Goal: Find specific page/section: Find specific page/section

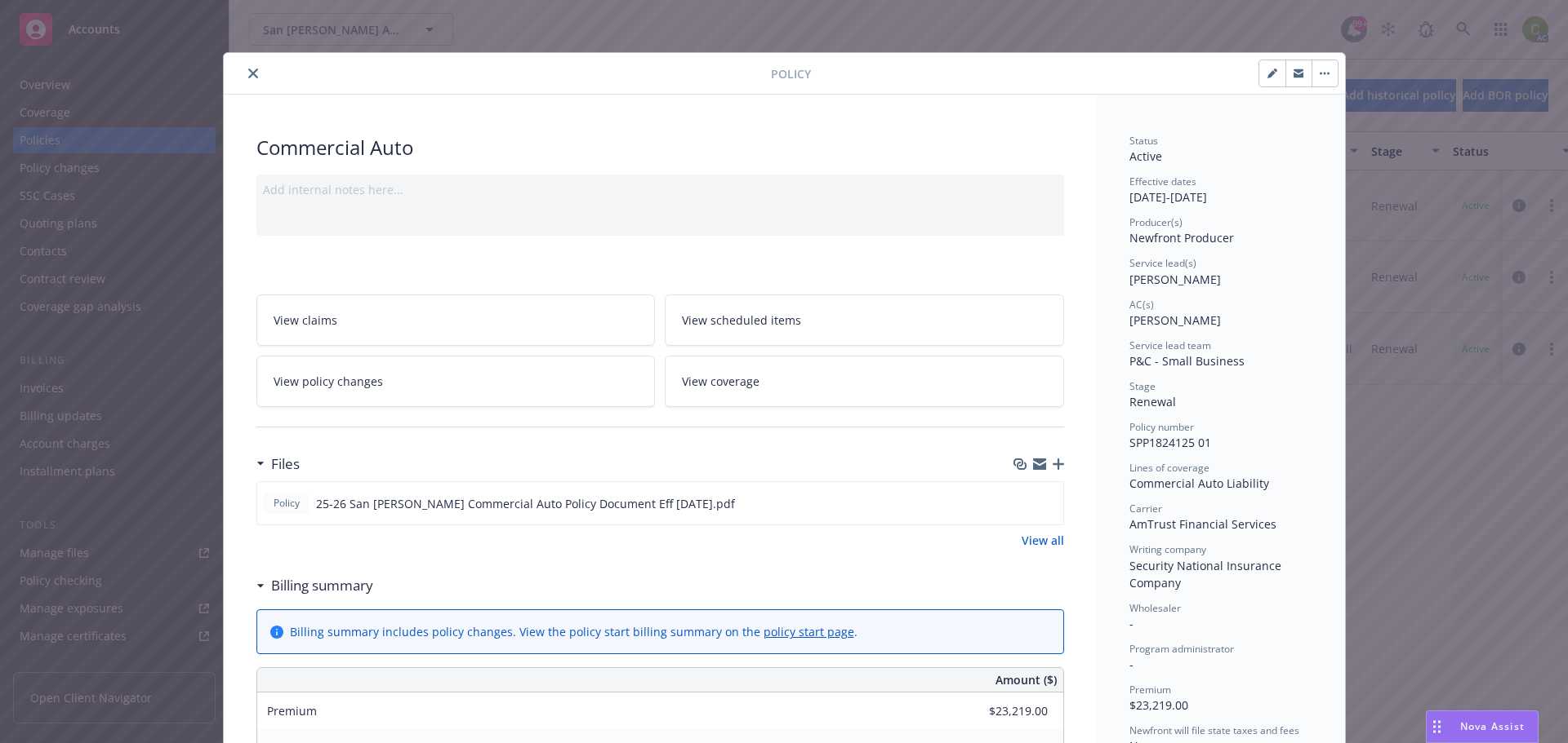
click at [248, 76] on icon "close" at bounding box center [253, 73] width 9 height 9
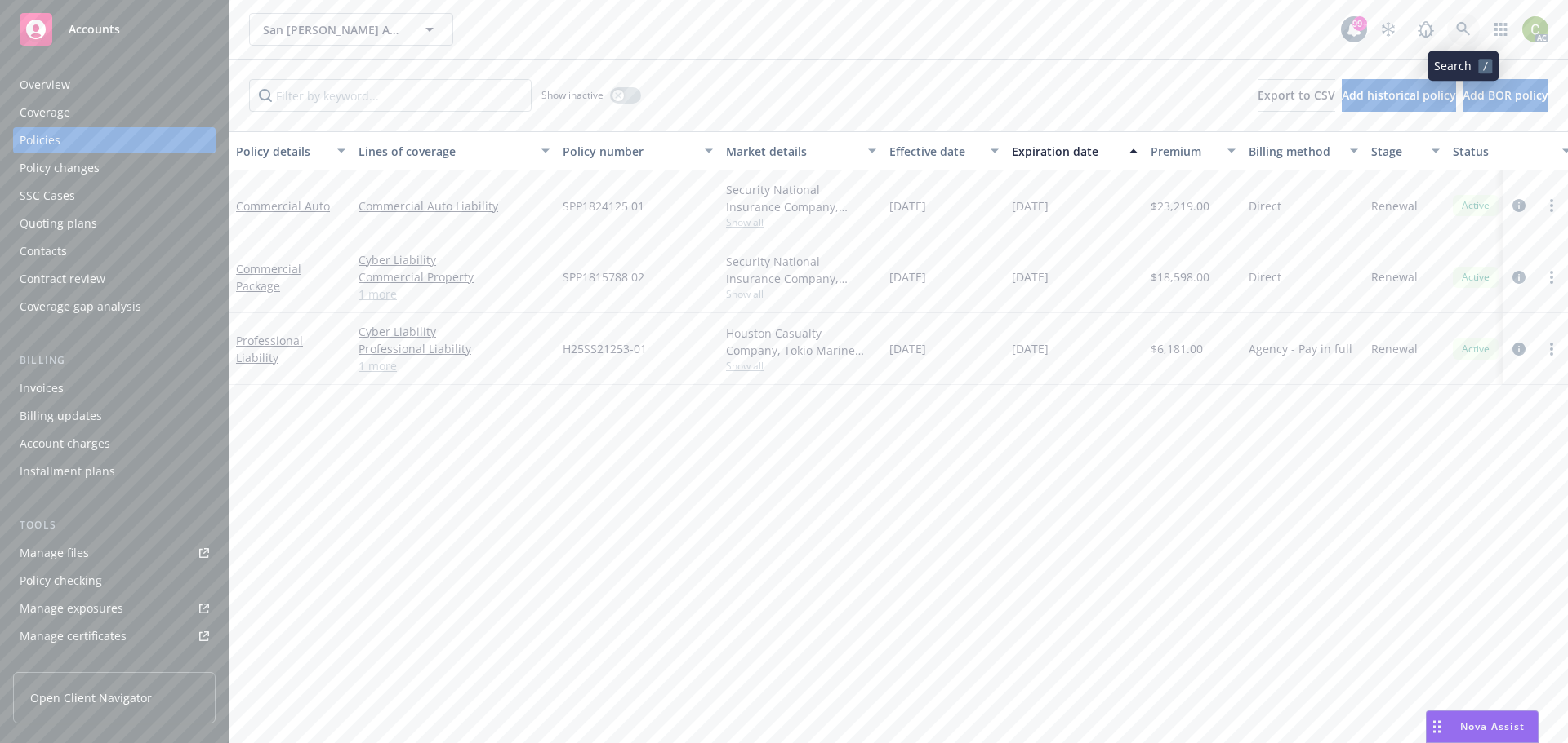
click at [1455, 28] on link at bounding box center [1464, 29] width 33 height 33
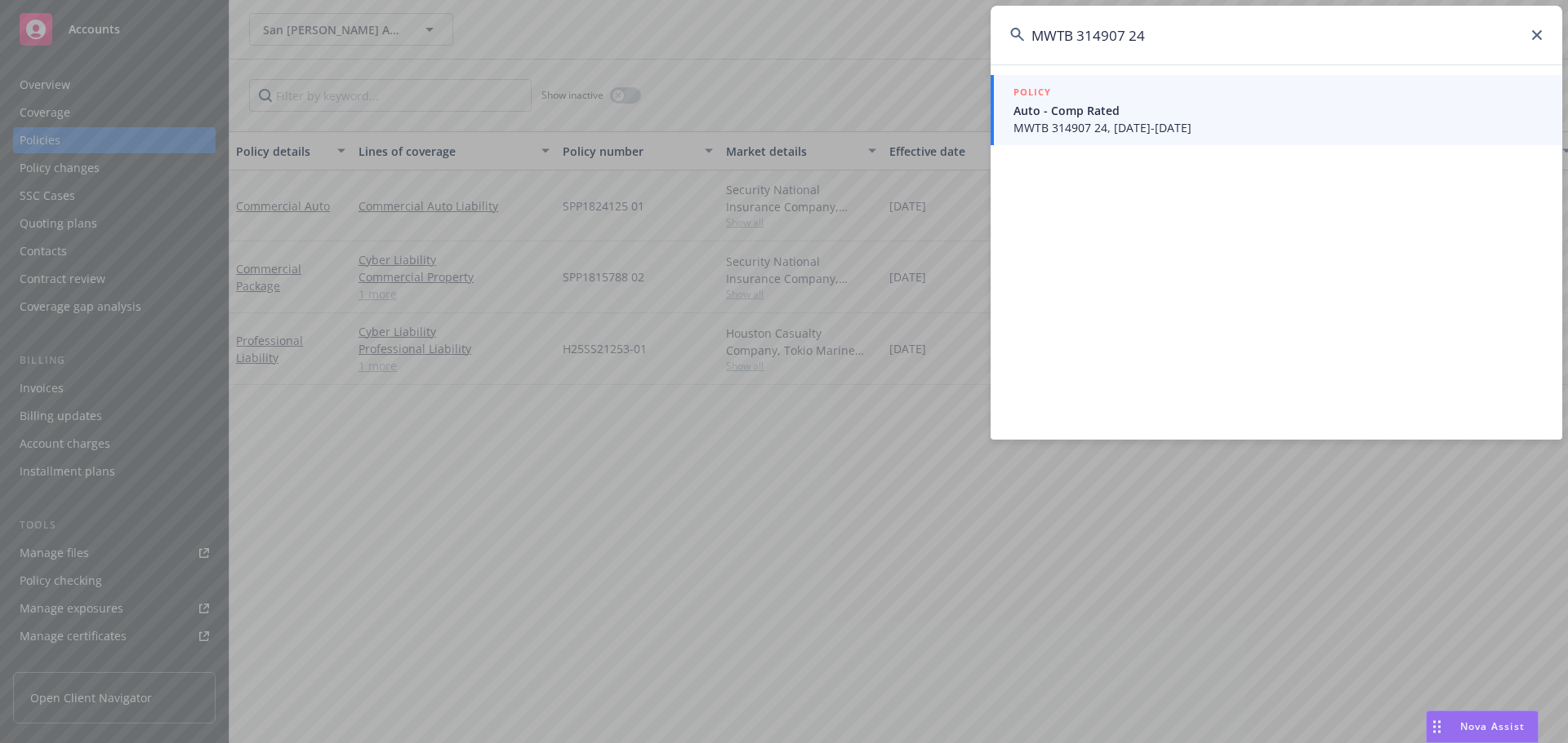
type input "MWTB 314907 24"
click at [1069, 114] on span "Auto - Comp Rated" at bounding box center [1277, 110] width 529 height 17
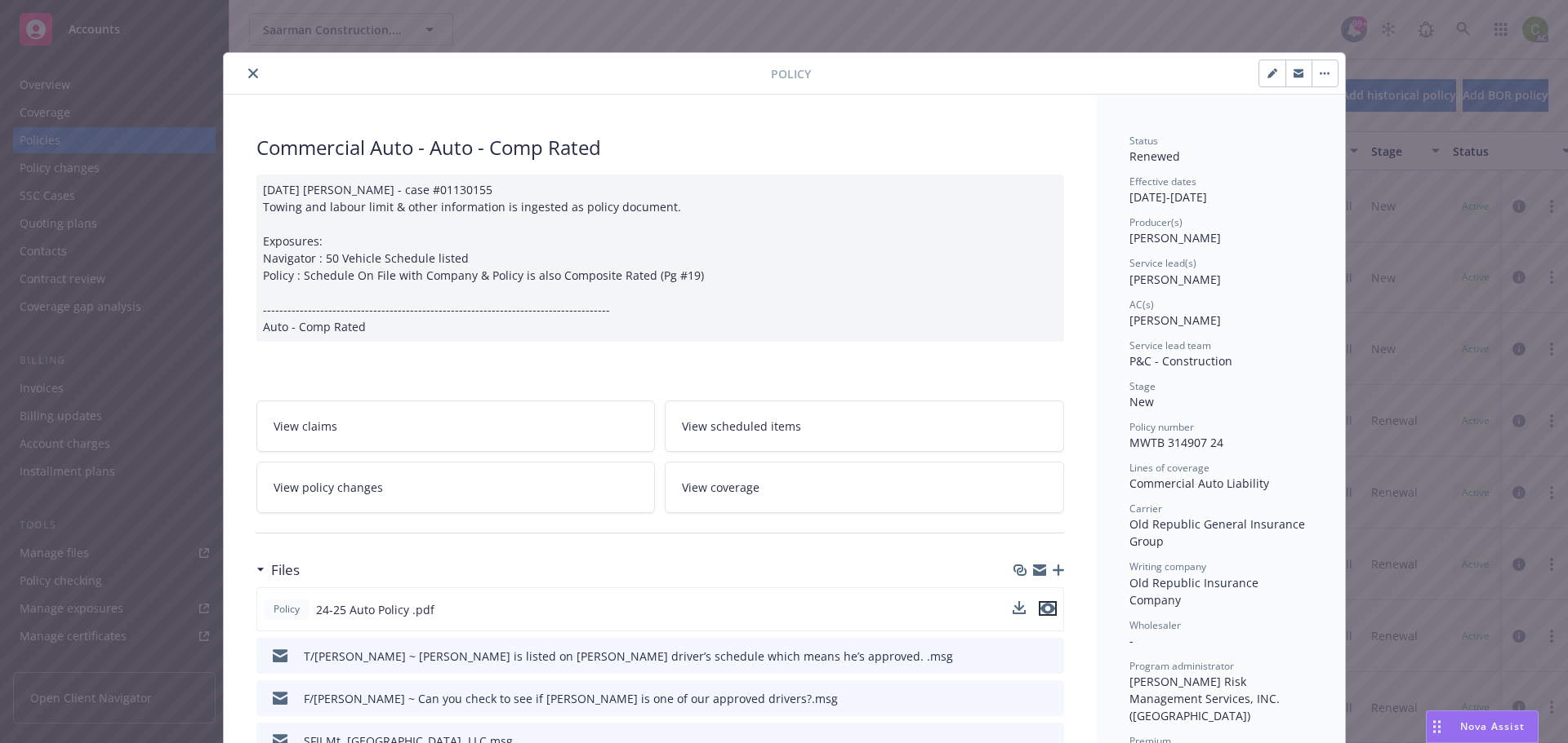
click at [1047, 615] on icon "preview file" at bounding box center [1047, 609] width 15 height 11
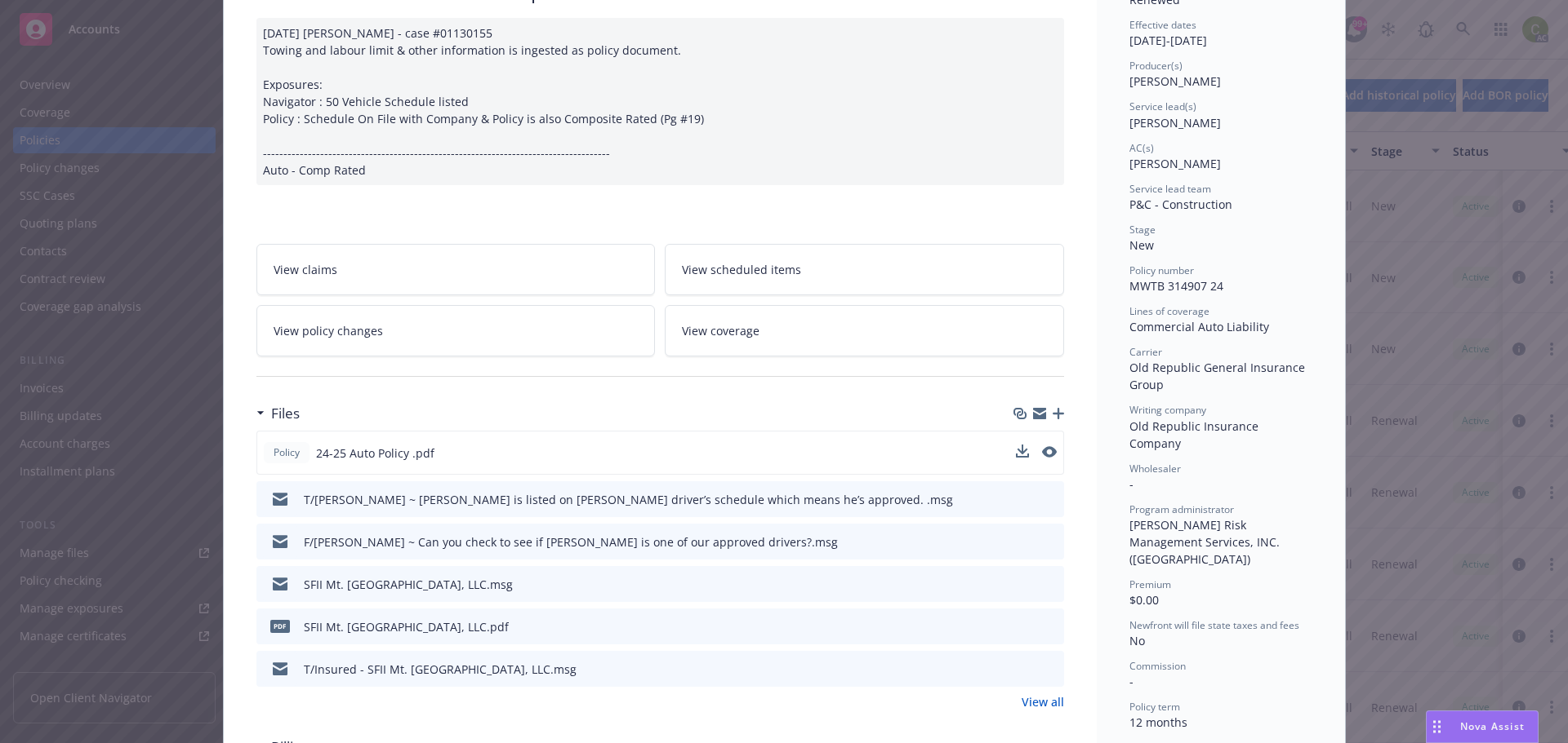
scroll to position [163, 0]
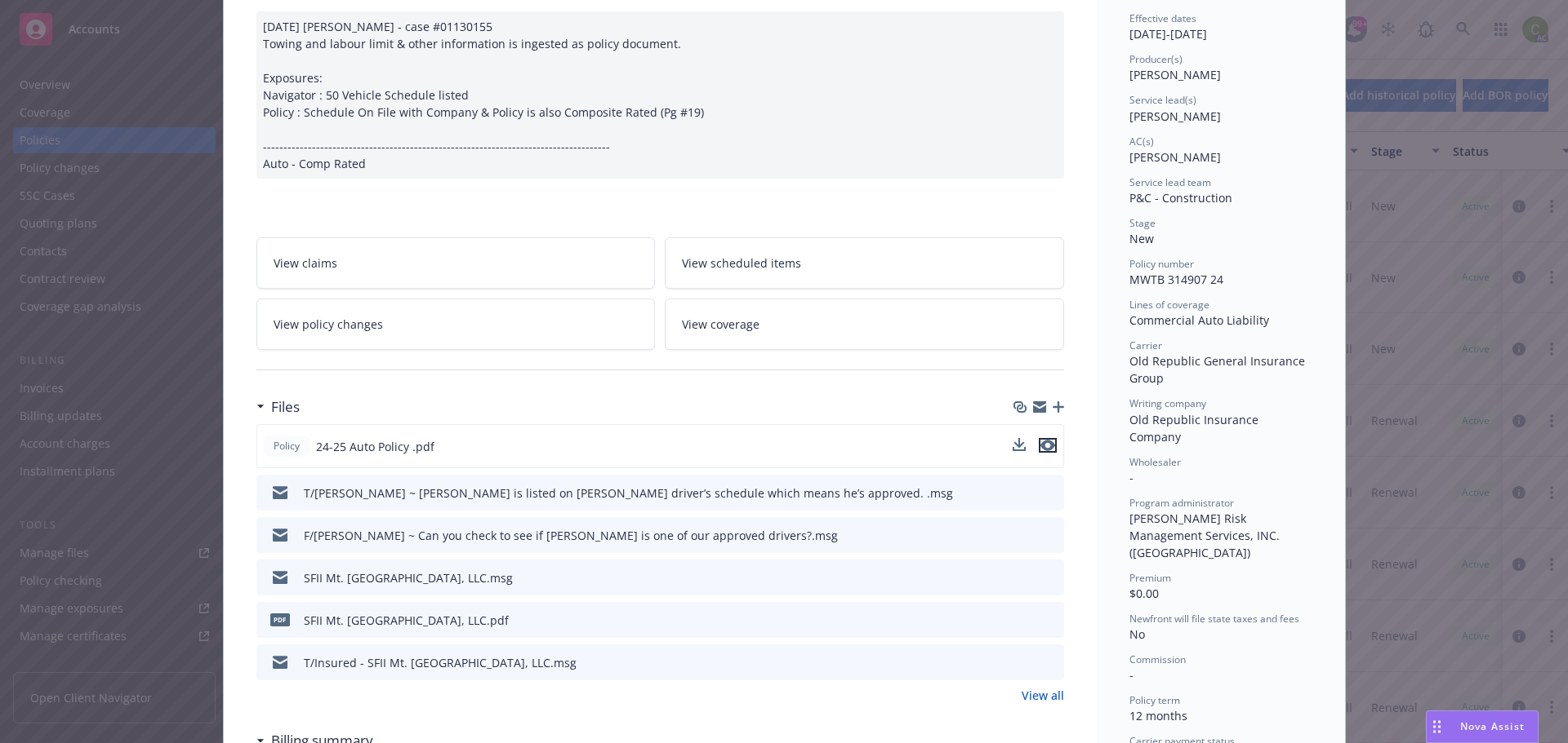
click at [1041, 452] on icon "preview file" at bounding box center [1047, 445] width 15 height 11
